Goal: Transaction & Acquisition: Purchase product/service

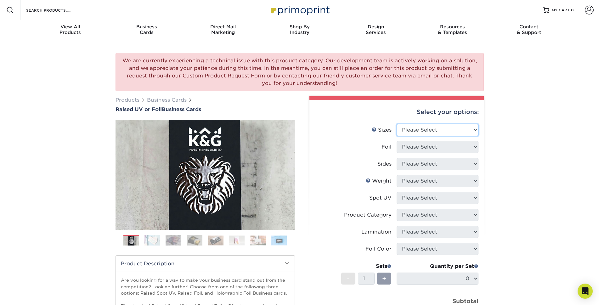
click at [476, 128] on select "Please Select 2" x 3.5" - Standard" at bounding box center [438, 130] width 82 height 12
select select "2.00x3.50"
click at [397, 124] on select "Please Select 2" x 3.5" - Standard" at bounding box center [438, 130] width 82 height 12
click at [466, 150] on select "Please Select No Yes" at bounding box center [438, 147] width 82 height 12
select select "1"
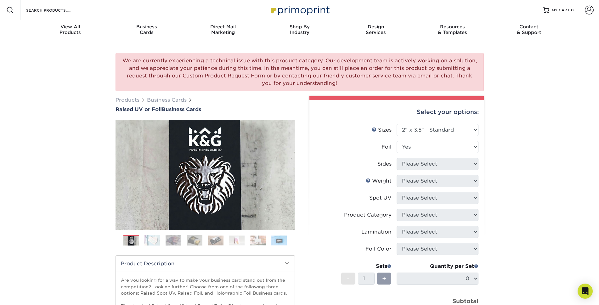
click at [397, 141] on select "Please Select No Yes" at bounding box center [438, 147] width 82 height 12
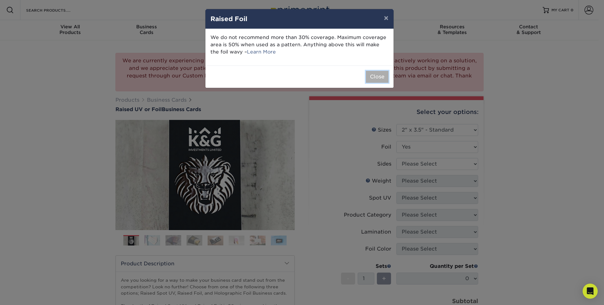
click at [376, 72] on button "Close" at bounding box center [377, 77] width 23 height 12
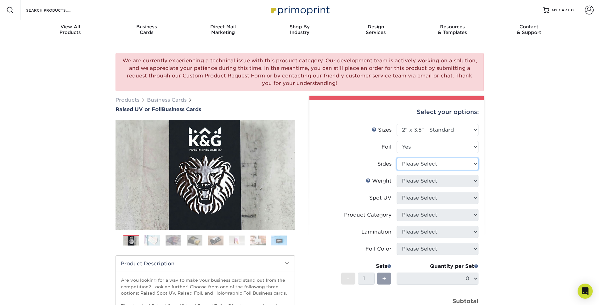
click at [433, 164] on select "Please Select Print Both Sides - Foil Both Sides Print Both Sides - Foil Front …" at bounding box center [438, 164] width 82 height 12
select select "a75ac2f1-9911-48d6-841d-245b5ac08f27"
click at [397, 158] on select "Please Select Print Both Sides - Foil Both Sides Print Both Sides - Foil Front …" at bounding box center [438, 164] width 82 height 12
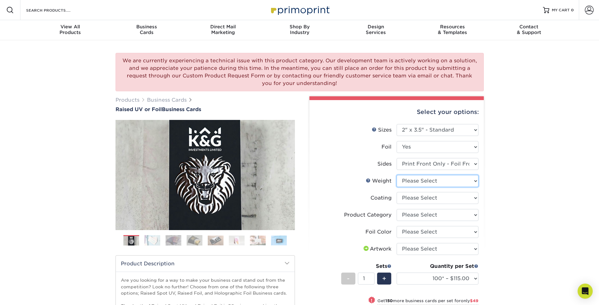
click at [471, 178] on select "Please Select 16PT" at bounding box center [438, 181] width 82 height 12
select select "16PT"
click at [397, 175] on select "Please Select 16PT" at bounding box center [438, 181] width 82 height 12
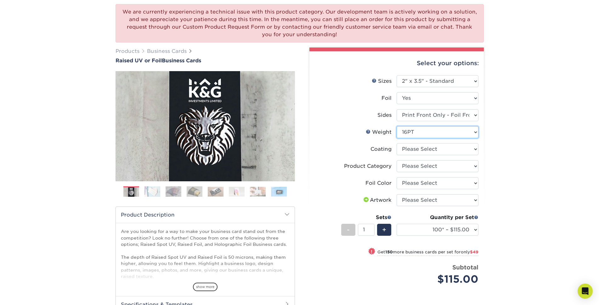
scroll to position [63, 0]
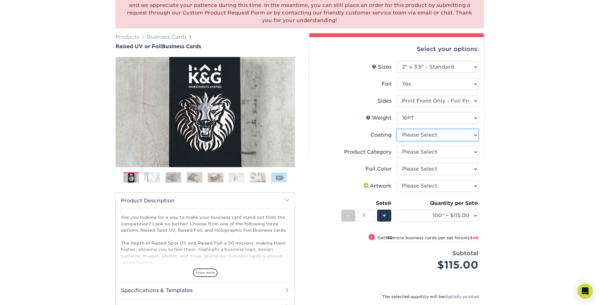
click at [471, 133] on select at bounding box center [438, 135] width 82 height 12
select select "3e7618de-abca-4bda-9f97-8b9129e913d8"
click at [397, 129] on select at bounding box center [438, 135] width 82 height 12
click at [0, 0] on div at bounding box center [0, 0] width 0 height 0
click at [460, 151] on select "Please Select Business Cards" at bounding box center [438, 152] width 82 height 12
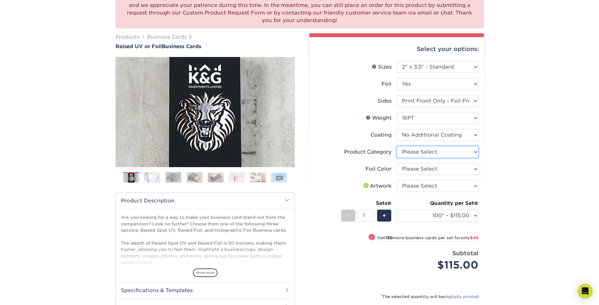
click at [460, 151] on select "Please Select Business Cards" at bounding box center [438, 152] width 82 height 12
click at [462, 152] on select "Please Select Business Cards" at bounding box center [438, 152] width 82 height 12
select select "3b5148f1-0588-4f88-a218-97bcfdce65c1"
click at [397, 146] on select "Please Select Business Cards" at bounding box center [438, 152] width 82 height 12
click at [461, 166] on select "Please Select Silver Foil Gold Foil Holographic Foil" at bounding box center [438, 169] width 82 height 12
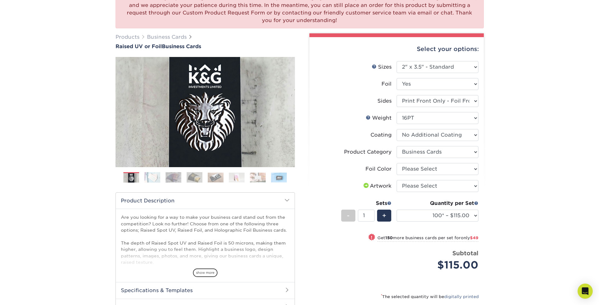
click at [522, 161] on div "We are currently experiencing a technical issue with this product category. Our…" at bounding box center [299, 177] width 599 height 401
click at [470, 185] on select "Please Select I will upload files I need a design - $100" at bounding box center [438, 186] width 82 height 12
select select "upload"
click at [397, 180] on select "Please Select I will upload files I need a design - $100" at bounding box center [438, 186] width 82 height 12
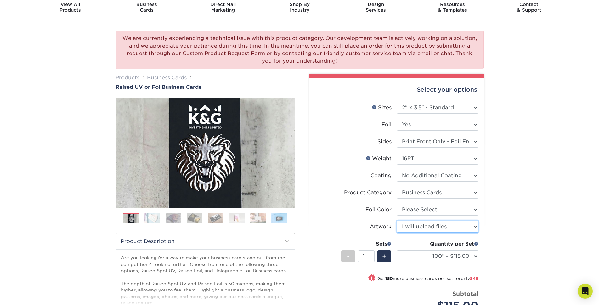
scroll to position [0, 0]
